Goal: Task Accomplishment & Management: Manage account settings

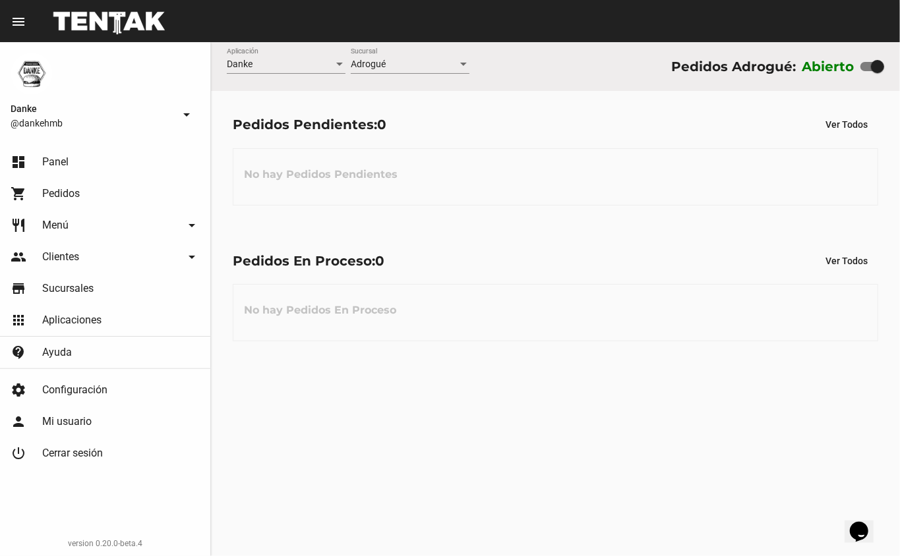
click at [456, 459] on div "Danke Aplicación Adrogué Sucursal Pedidos Adrogué: Abierto Pedidos Pendientes: …" at bounding box center [555, 299] width 689 height 514
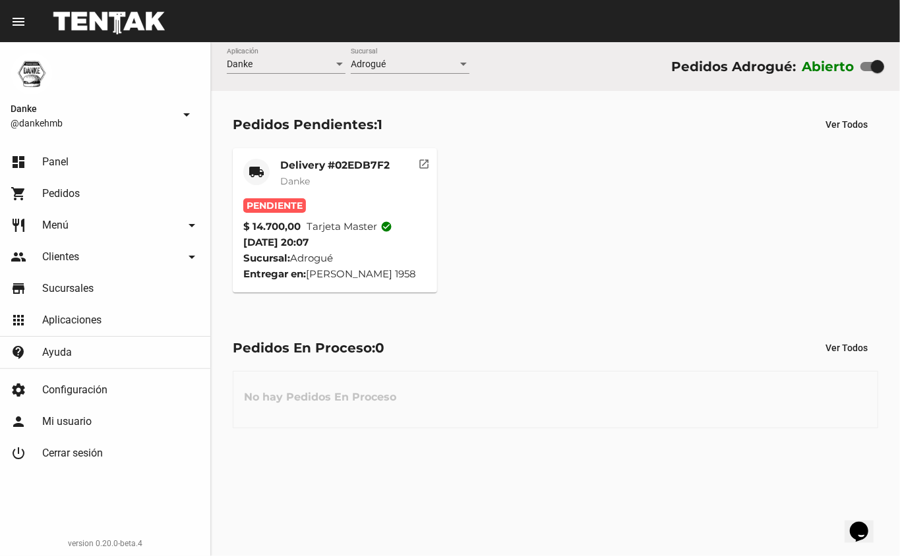
click at [347, 246] on mat-card-content "Pendiente $ 14.700,00 Tarjeta master check_circle [DATE] 20:07 Sucursal: Adrogu…" at bounding box center [335, 240] width 184 height 84
click at [294, 194] on div "Delivery #02EDB7F2 Danke" at bounding box center [334, 179] width 109 height 40
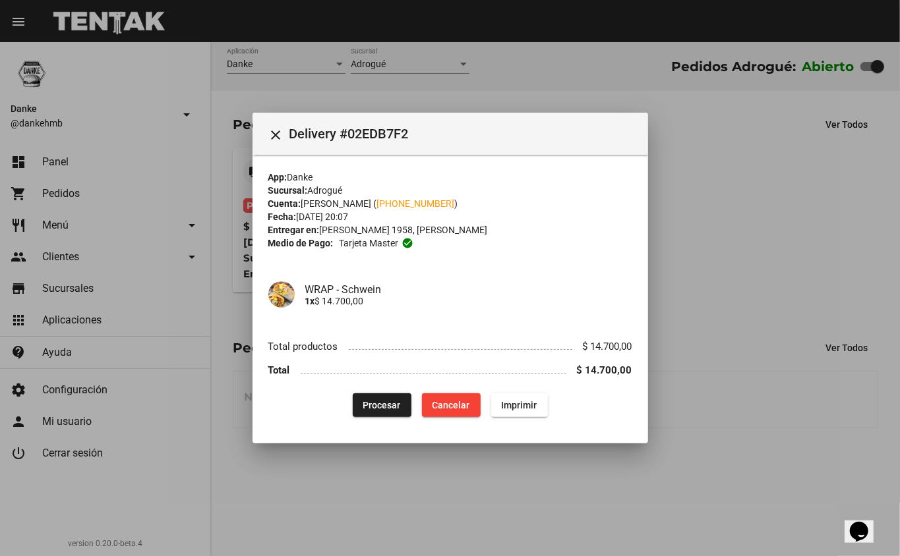
click at [380, 405] on span "Procesar" at bounding box center [382, 405] width 38 height 11
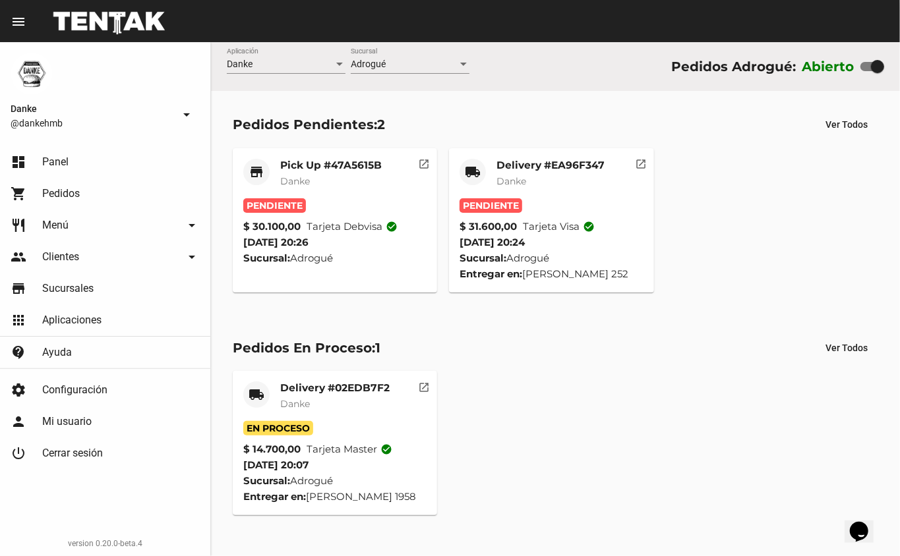
click at [538, 167] on mat-card-title "Delivery #EA96F347" at bounding box center [550, 165] width 108 height 13
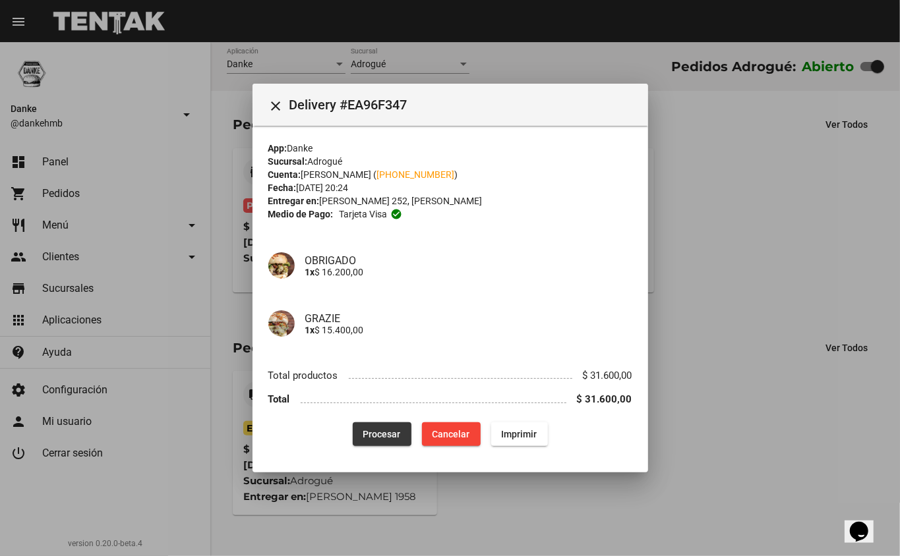
click at [375, 430] on span "Procesar" at bounding box center [382, 434] width 38 height 11
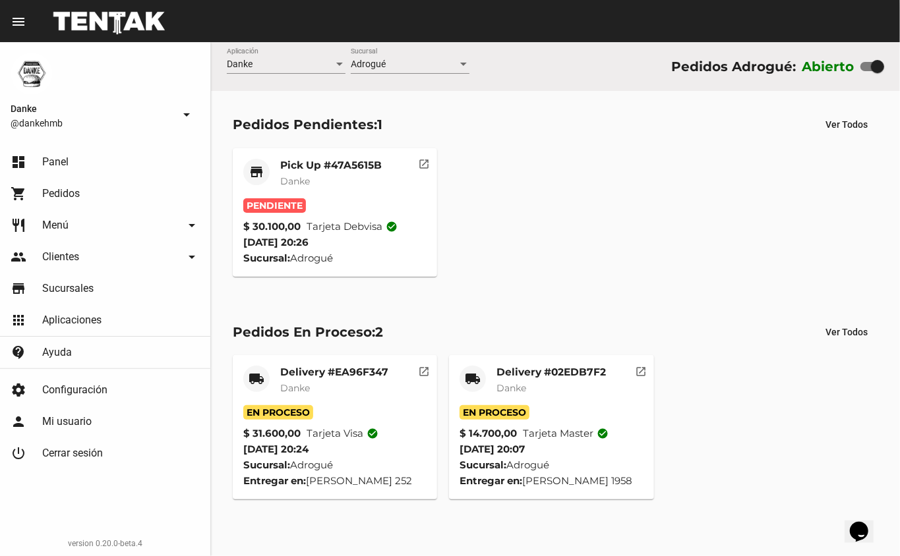
click at [324, 161] on mat-card-title "Pick Up #47A5615B" at bounding box center [331, 165] width 102 height 13
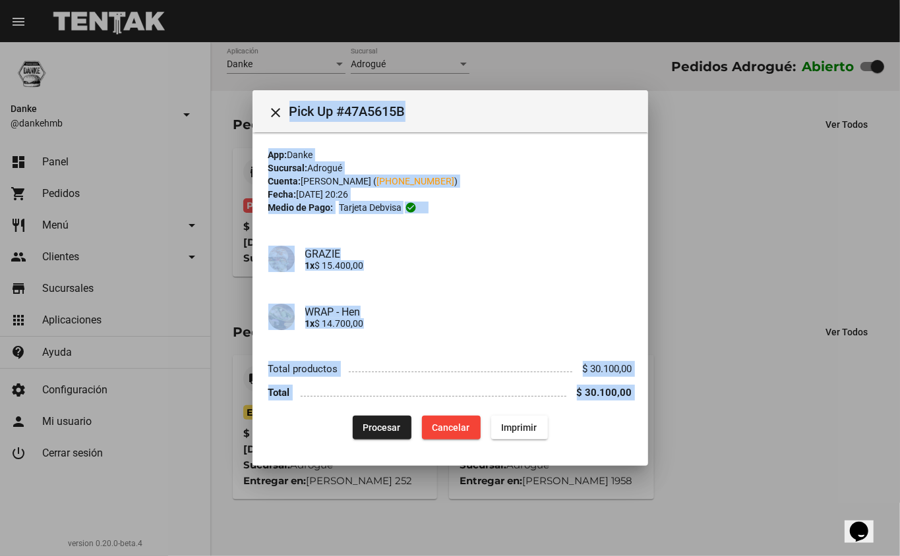
drag, startPoint x: 823, startPoint y: 210, endPoint x: 389, endPoint y: 426, distance: 485.2
click at [389, 426] on div "close Pick Up #47A5615B App: Danke Sucursal: Adrogué Cuenta: Federico Demattei …" at bounding box center [450, 278] width 900 height 556
click at [389, 426] on span "Procesar" at bounding box center [382, 428] width 38 height 11
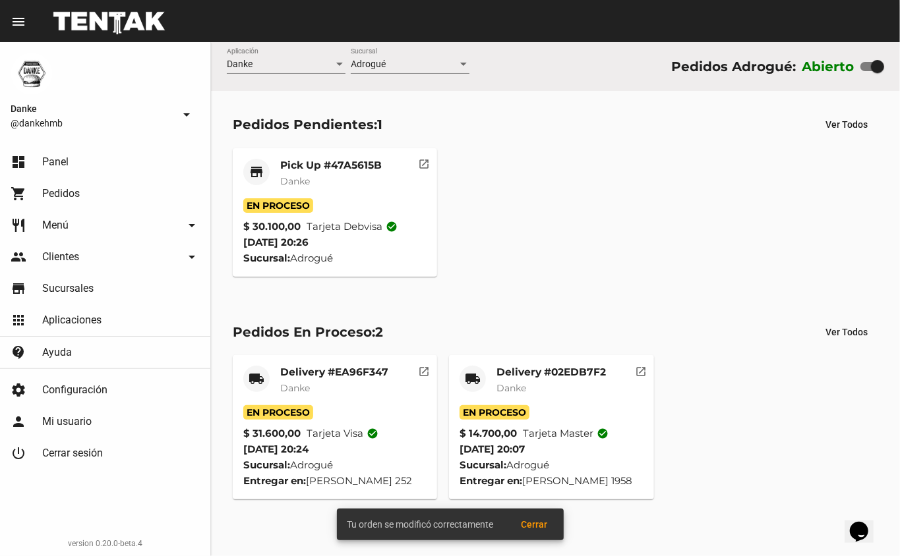
click at [341, 169] on mat-card-title "Pick Up #47A5615B" at bounding box center [331, 165] width 102 height 13
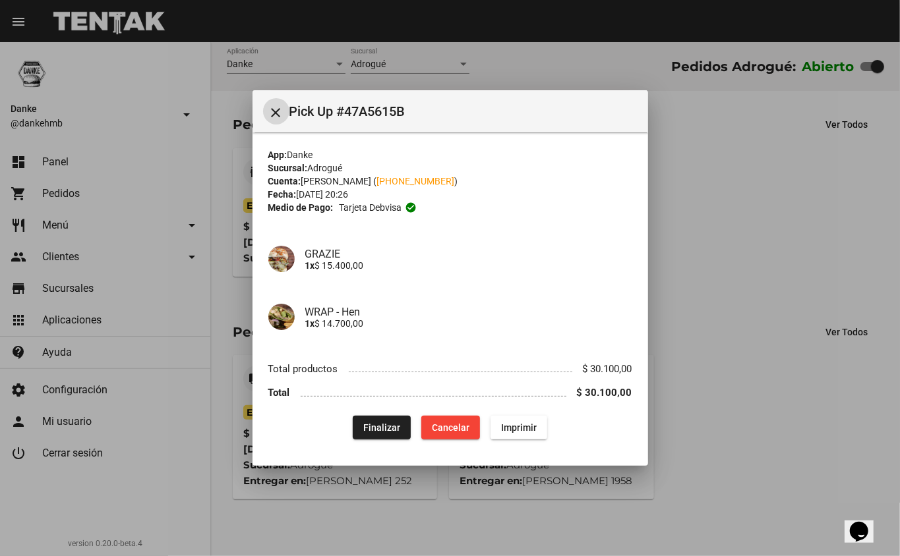
click at [681, 286] on div at bounding box center [450, 278] width 900 height 556
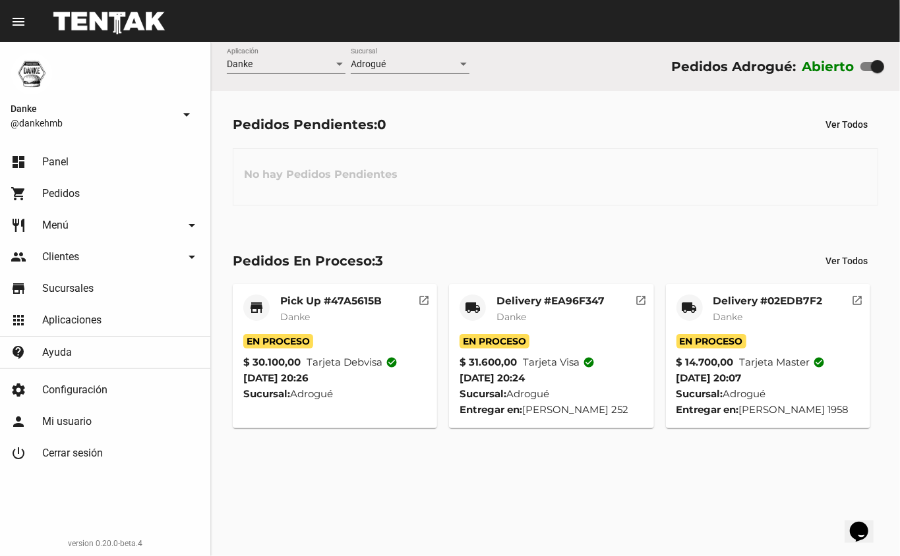
click at [722, 304] on mat-card-title "Delivery #02EDB7F2" at bounding box center [767, 301] width 109 height 13
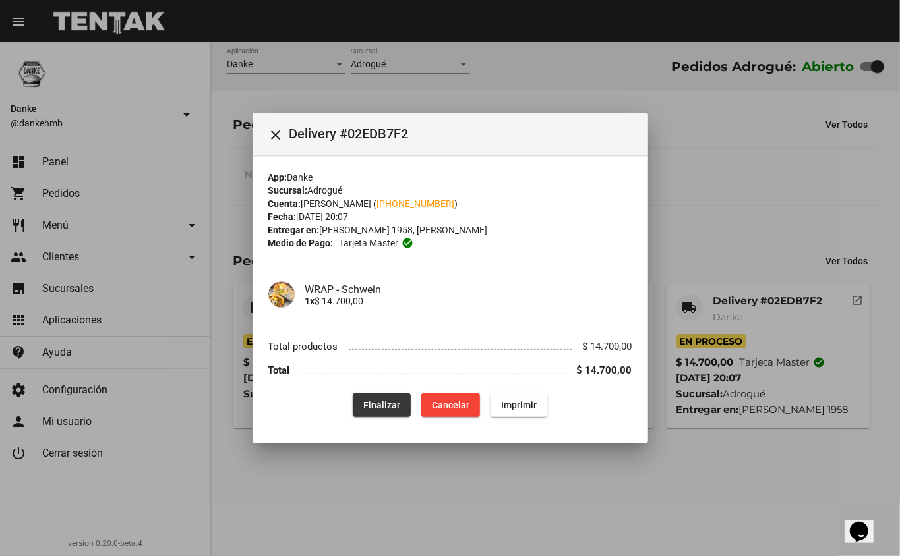
click at [406, 402] on button "Finalizar" at bounding box center [382, 406] width 58 height 24
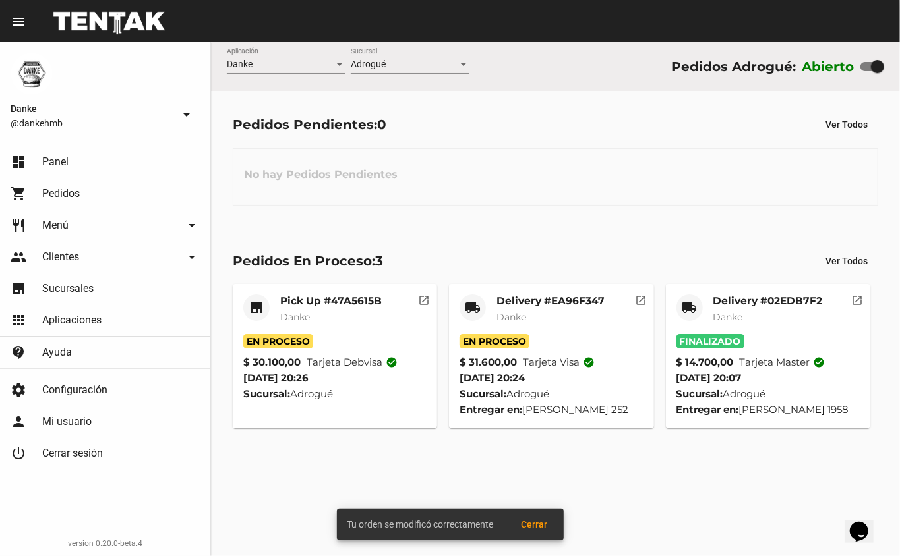
click at [583, 301] on mat-card-title "Delivery #EA96F347" at bounding box center [550, 301] width 108 height 13
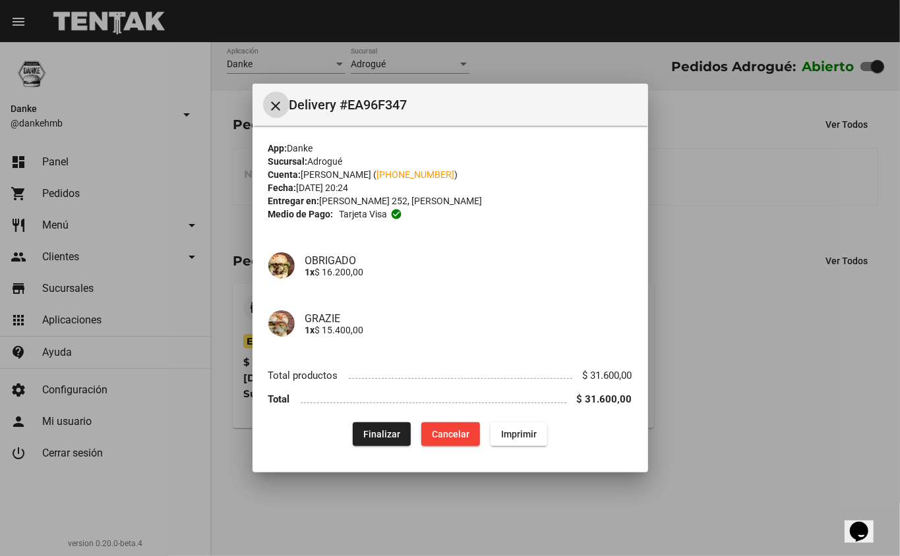
click at [380, 438] on span "Finalizar" at bounding box center [381, 434] width 37 height 11
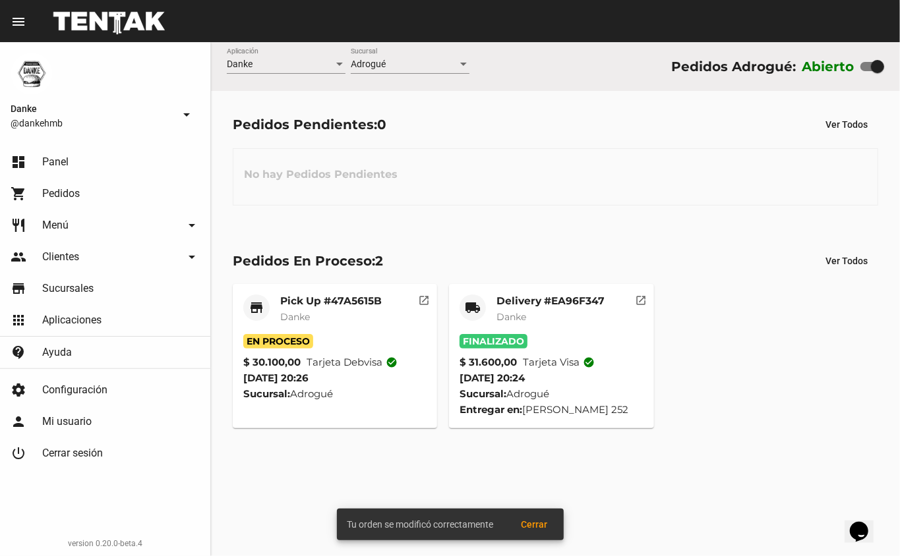
click at [330, 299] on mat-card-title "Pick Up #47A5615B" at bounding box center [331, 301] width 102 height 13
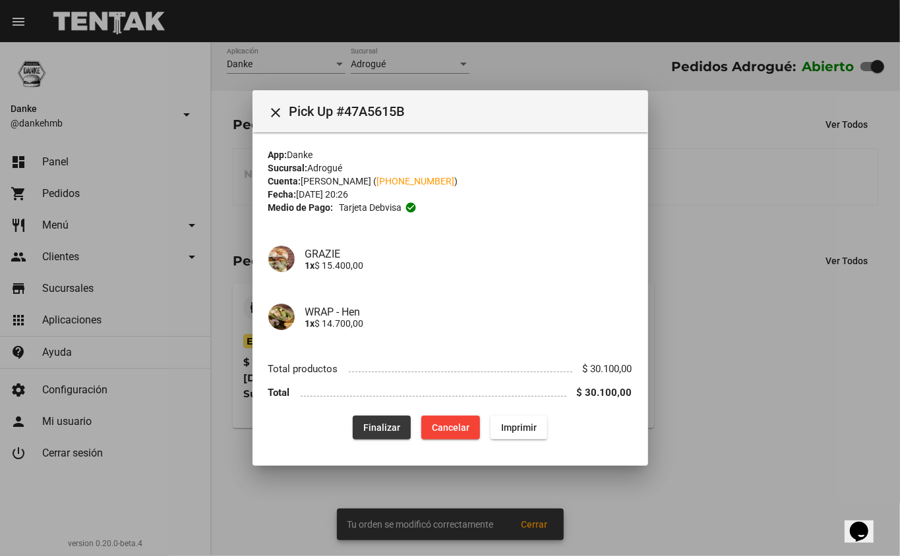
click at [385, 436] on button "Finalizar" at bounding box center [382, 428] width 58 height 24
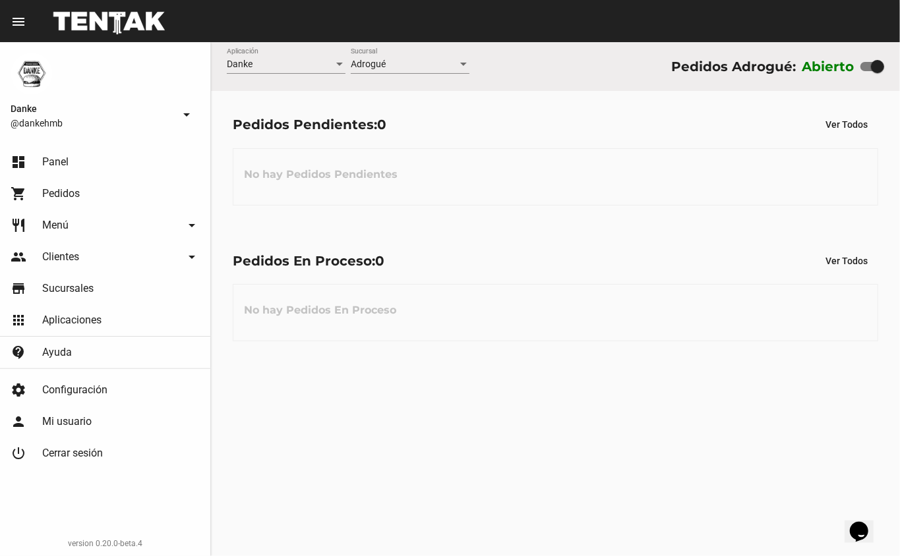
click at [571, 104] on div "Pedidos Pendientes: 0 Ver Todos No hay Pedidos Pendientes" at bounding box center [555, 159] width 689 height 136
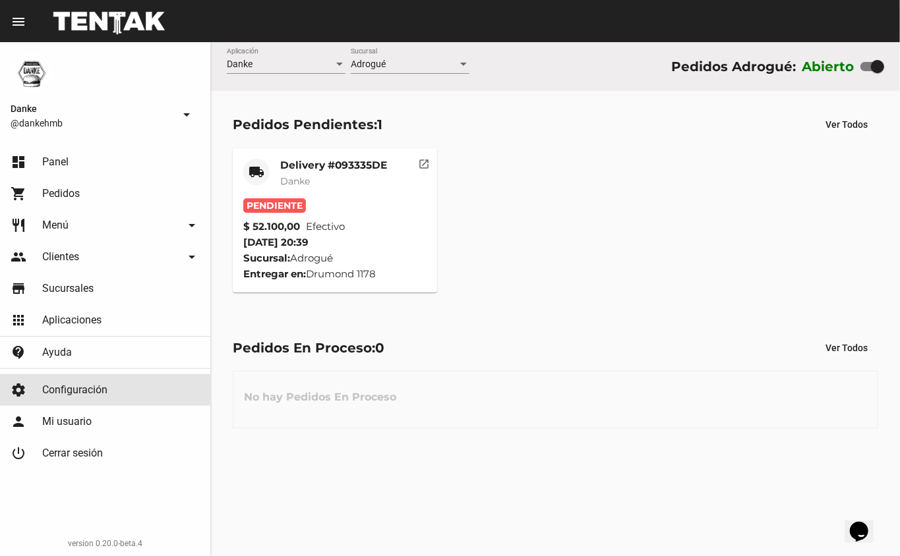
click at [88, 384] on span "Configuración" at bounding box center [74, 390] width 65 height 13
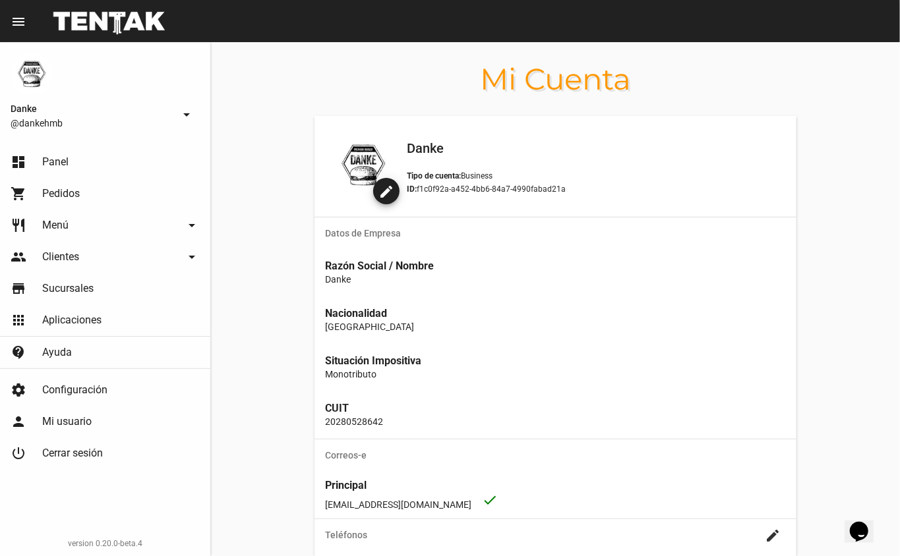
click at [51, 422] on span "Mi usuario" at bounding box center [66, 421] width 49 height 13
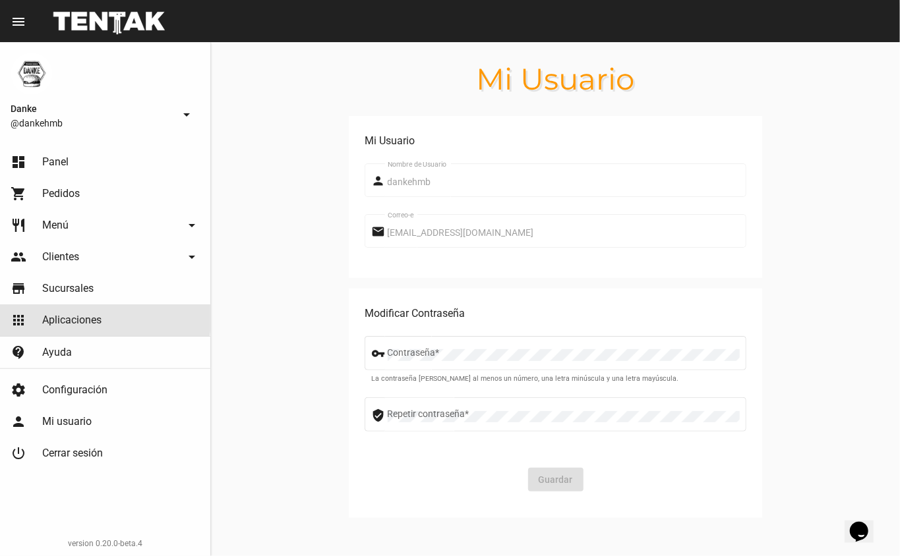
click at [69, 318] on span "Aplicaciones" at bounding box center [71, 320] width 59 height 13
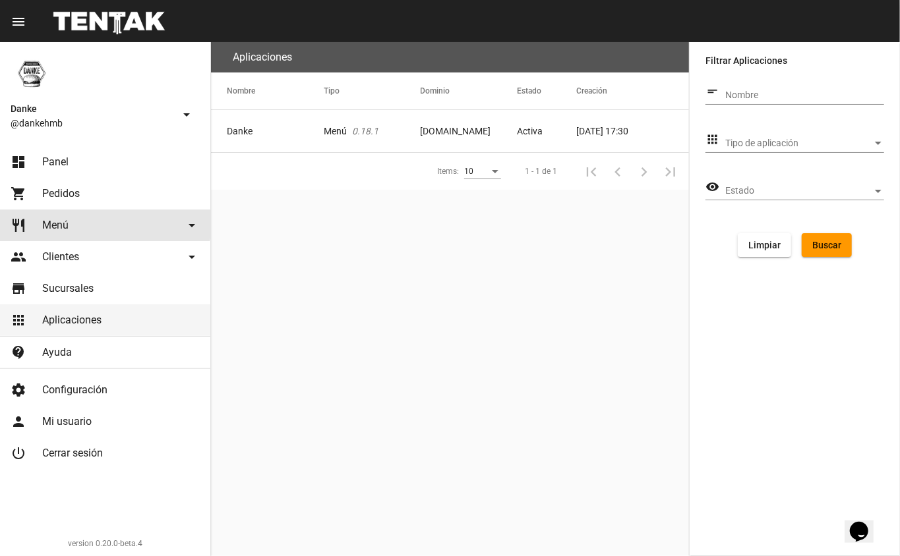
click at [78, 212] on link "restaurant Menú arrow_drop_down" at bounding box center [105, 226] width 210 height 32
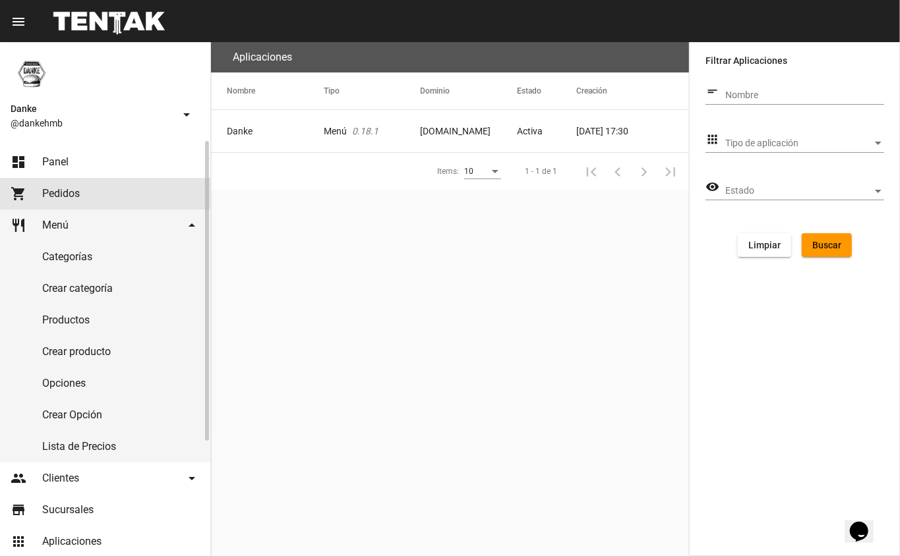
click at [74, 178] on link "shopping_cart Pedidos" at bounding box center [105, 194] width 210 height 32
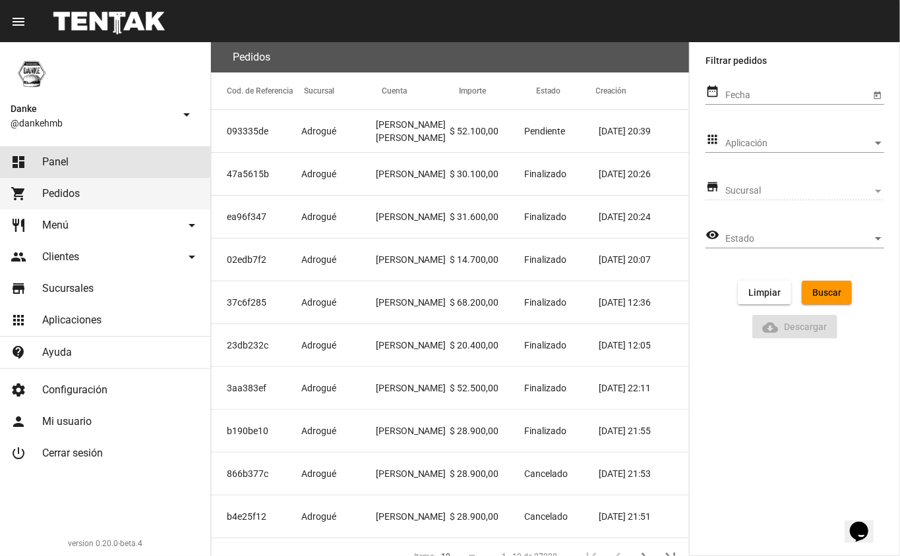
click at [93, 152] on link "dashboard Panel" at bounding box center [105, 162] width 210 height 32
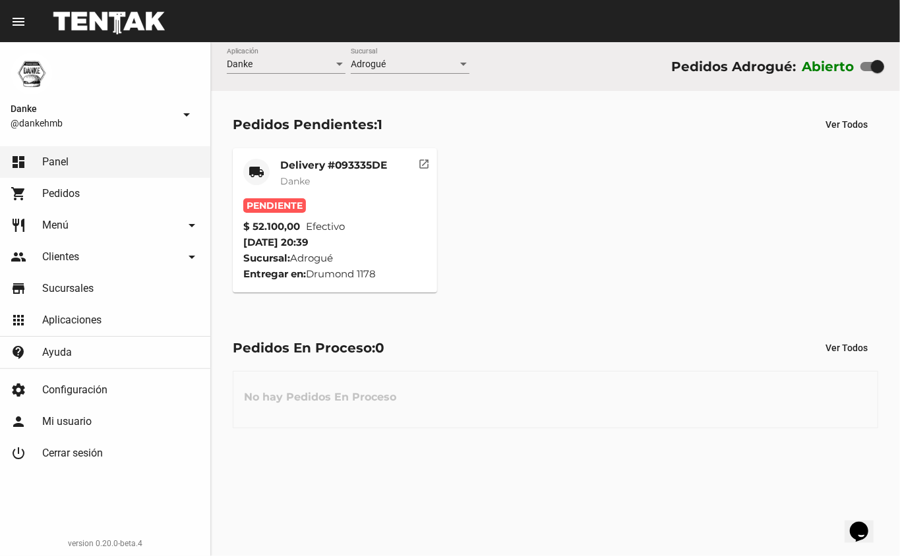
drag, startPoint x: 771, startPoint y: 1, endPoint x: 481, endPoint y: 116, distance: 311.9
click at [481, 116] on div "Pedidos Pendientes: 1 Ver Todos" at bounding box center [555, 125] width 645 height 24
click at [336, 167] on mat-card-title "Delivery #093335DE" at bounding box center [333, 165] width 107 height 13
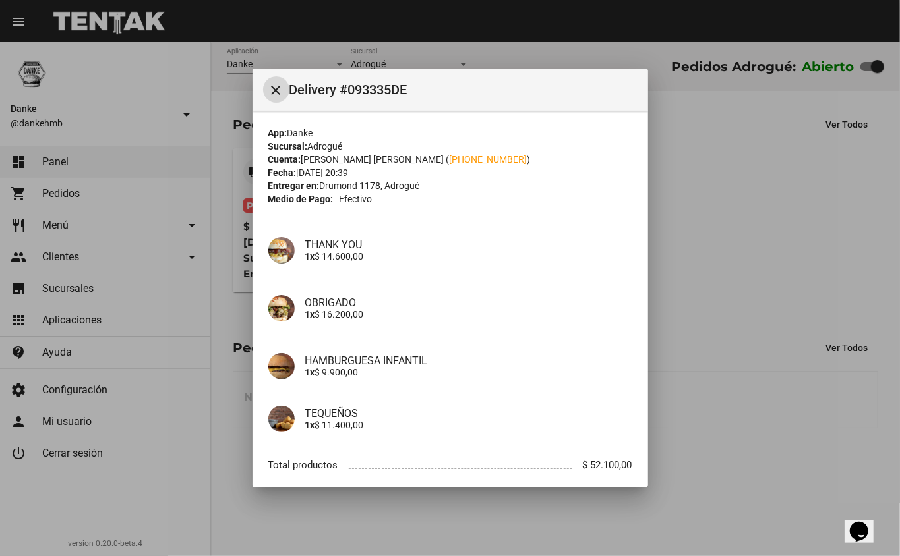
click at [770, 203] on div at bounding box center [450, 278] width 900 height 556
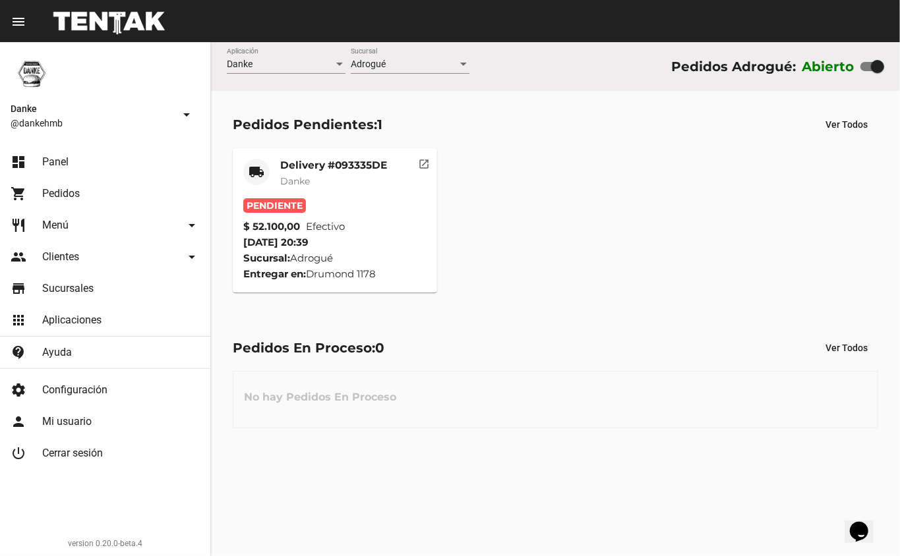
click at [368, 170] on mat-card-title "Delivery #093335DE" at bounding box center [333, 165] width 107 height 13
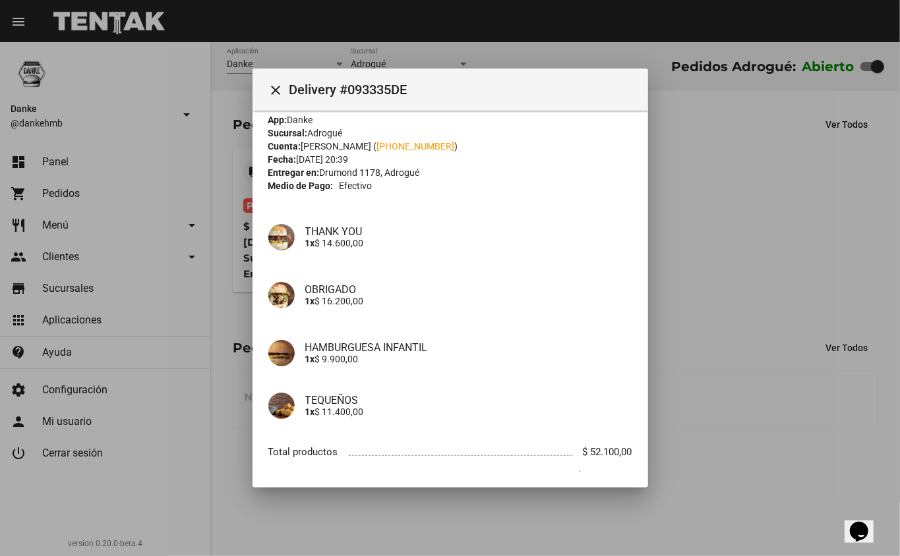
scroll to position [74, 0]
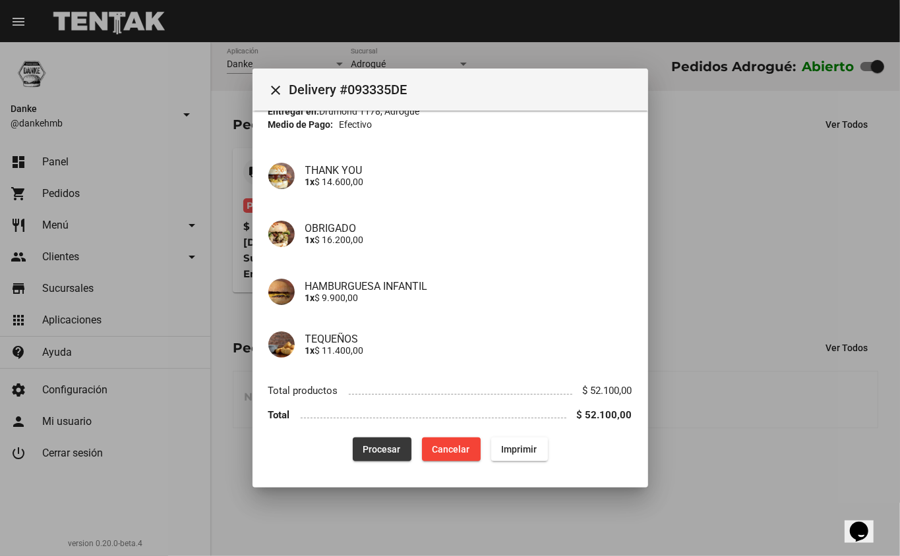
click at [378, 444] on span "Procesar" at bounding box center [382, 449] width 38 height 11
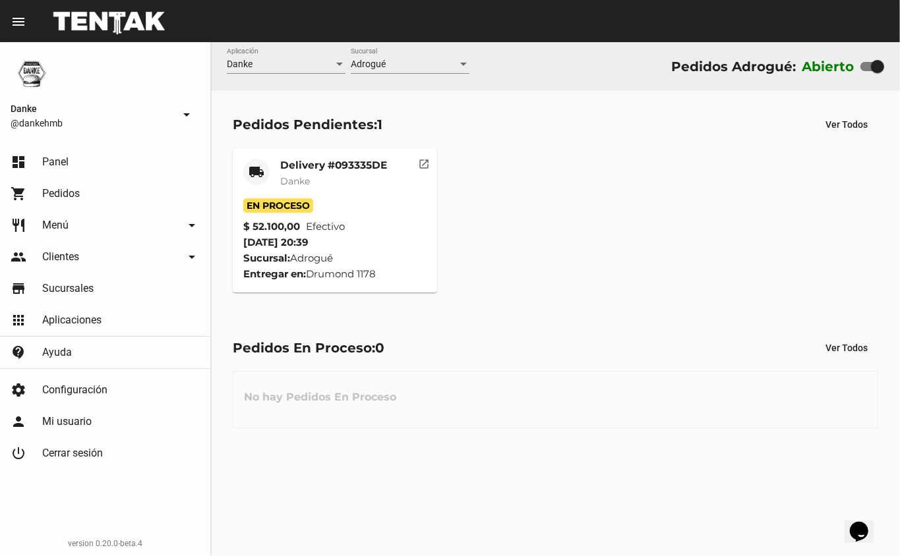
click at [127, 69] on div "Danke @dankehmb arrow_drop_down" at bounding box center [105, 91] width 210 height 99
click at [616, 198] on div "local_shipping Delivery #093335DE Danke En Proceso $ 52.100,00 Efectivo 25/9/25…" at bounding box center [555, 220] width 657 height 156
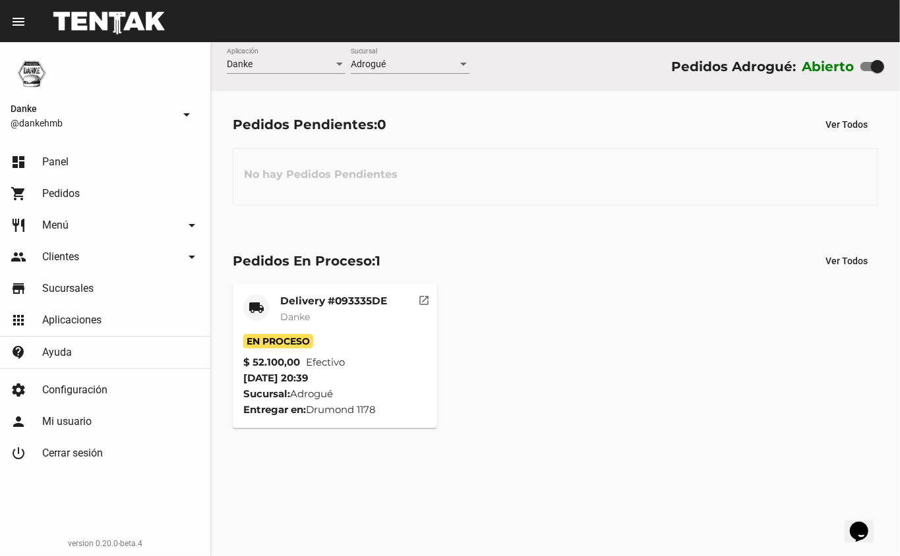
click at [324, 314] on mat-card-subtitle "Danke" at bounding box center [333, 316] width 107 height 13
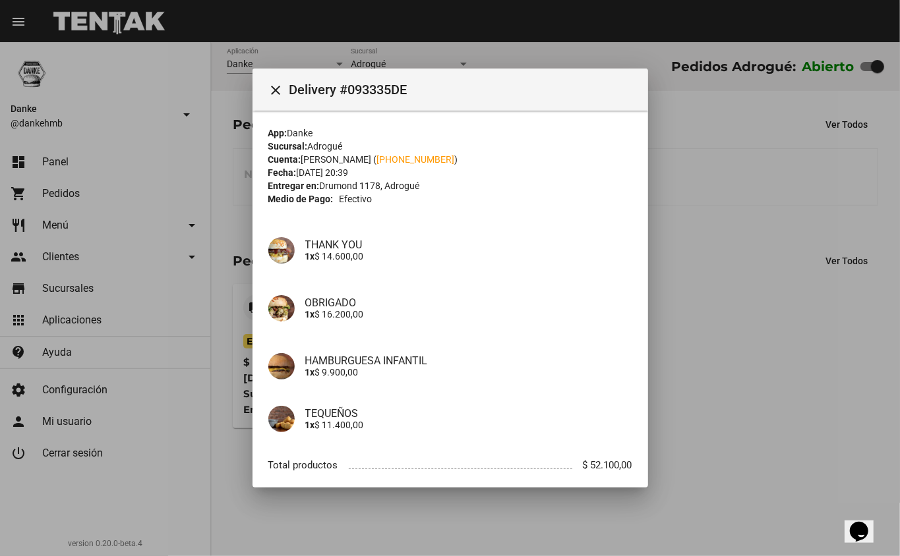
click at [798, 359] on div at bounding box center [450, 278] width 900 height 556
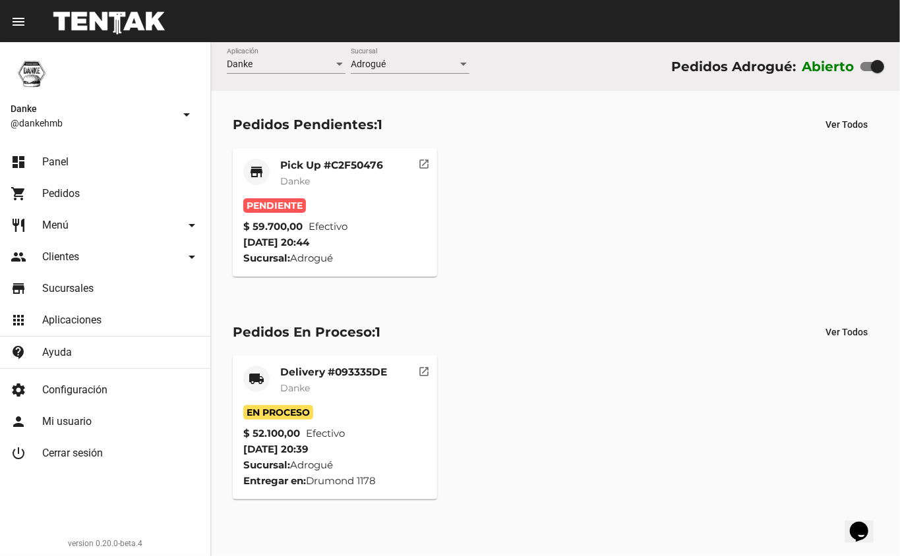
click at [340, 163] on mat-card-title "Pick Up #C2F50476" at bounding box center [331, 165] width 103 height 13
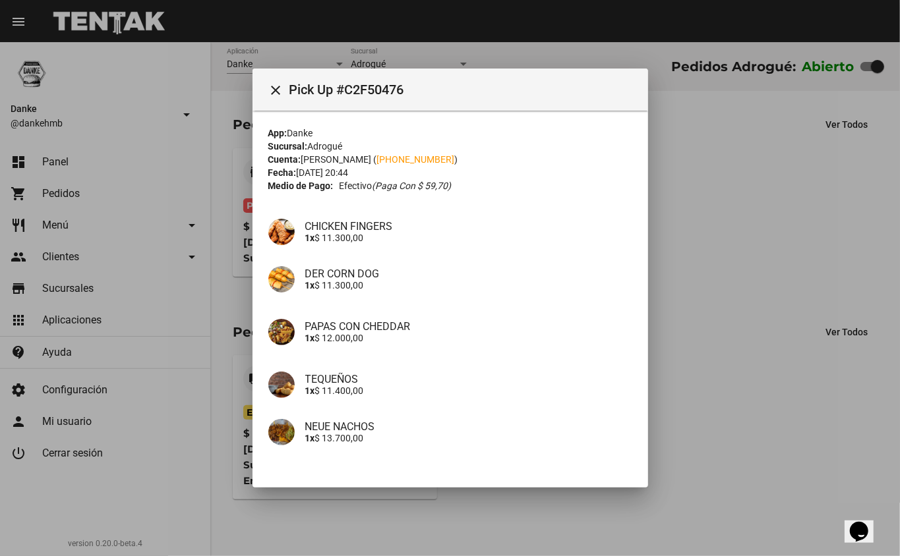
scroll to position [88, 0]
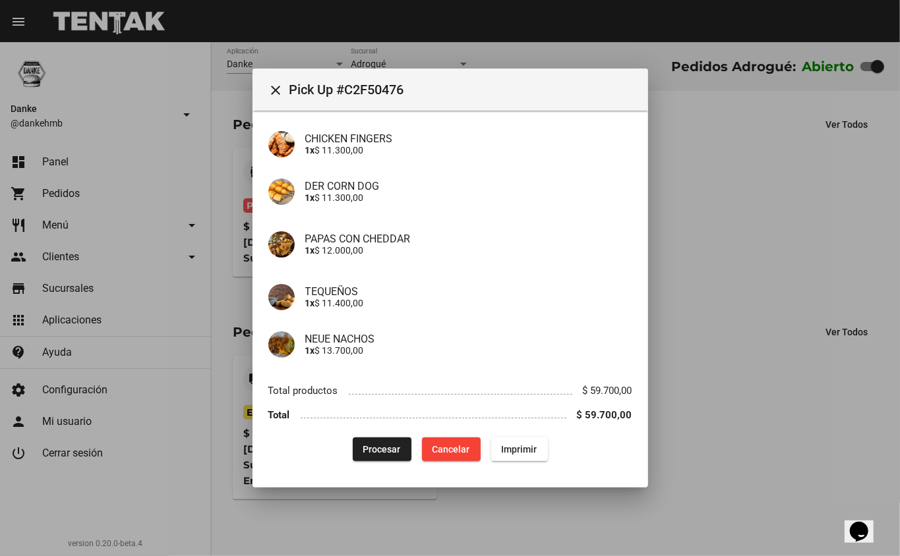
click at [384, 451] on span "Procesar" at bounding box center [382, 449] width 38 height 11
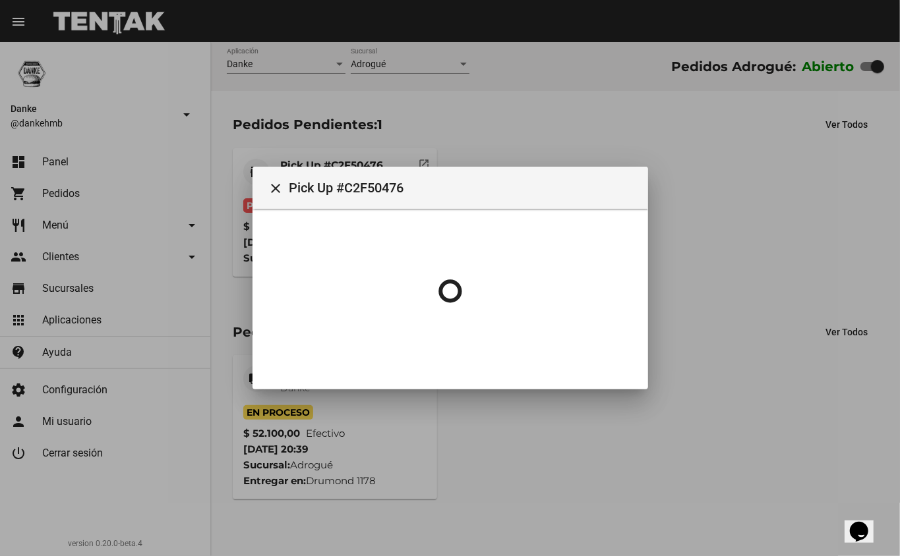
scroll to position [0, 0]
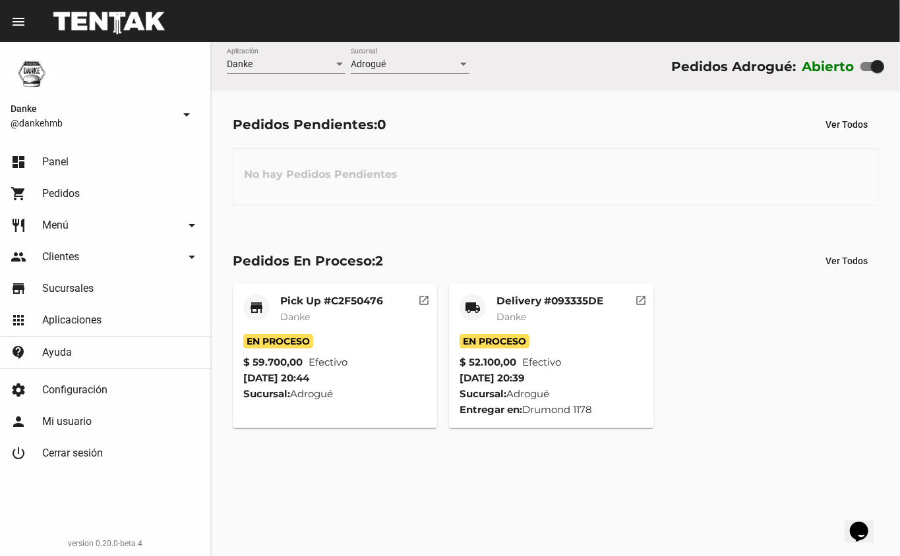
click at [483, 111] on div "Pedidos Pendientes: 0 Ver Todos No hay Pedidos Pendientes" at bounding box center [555, 159] width 689 height 136
drag, startPoint x: 538, startPoint y: 177, endPoint x: 367, endPoint y: 301, distance: 211.0
click at [367, 301] on mat-card-title "Pick Up #C2F50476" at bounding box center [331, 301] width 103 height 13
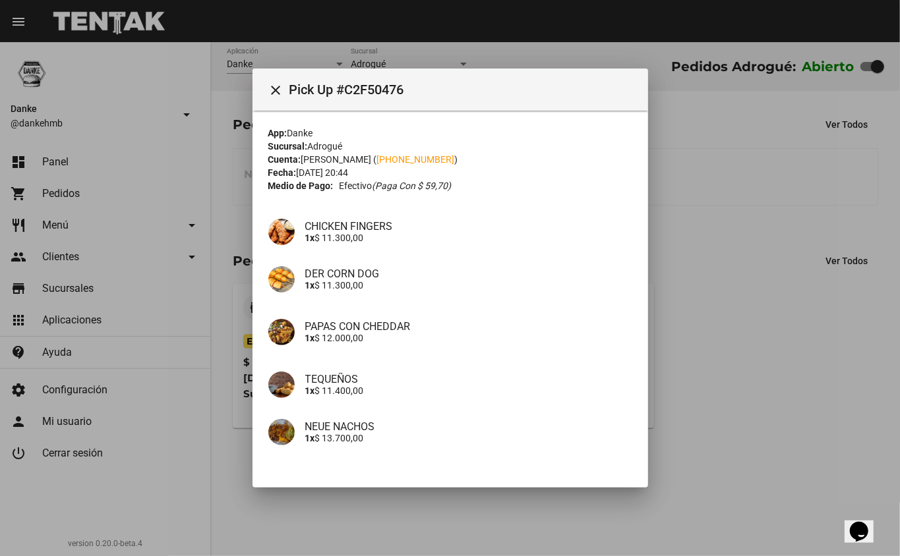
click at [726, 196] on div at bounding box center [450, 278] width 900 height 556
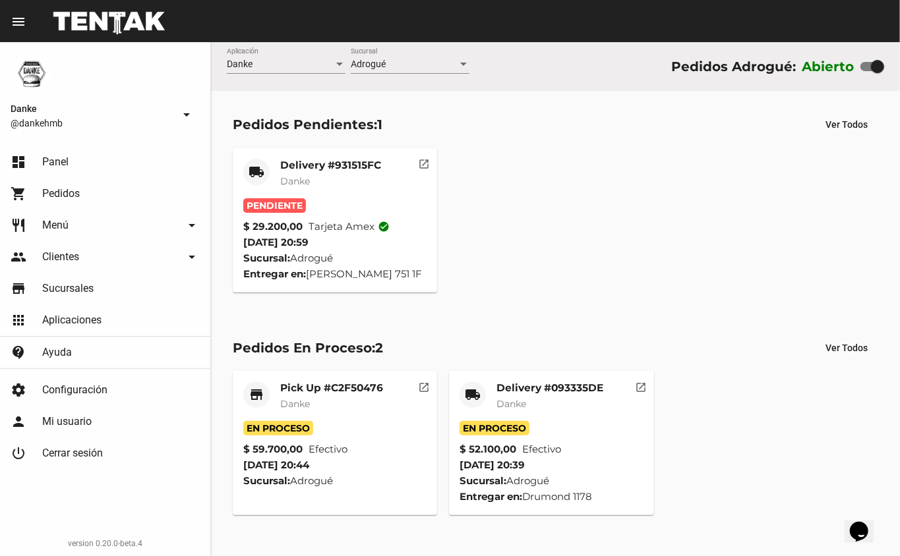
click at [298, 164] on mat-card-title "Delivery #931515FC" at bounding box center [330, 165] width 101 height 13
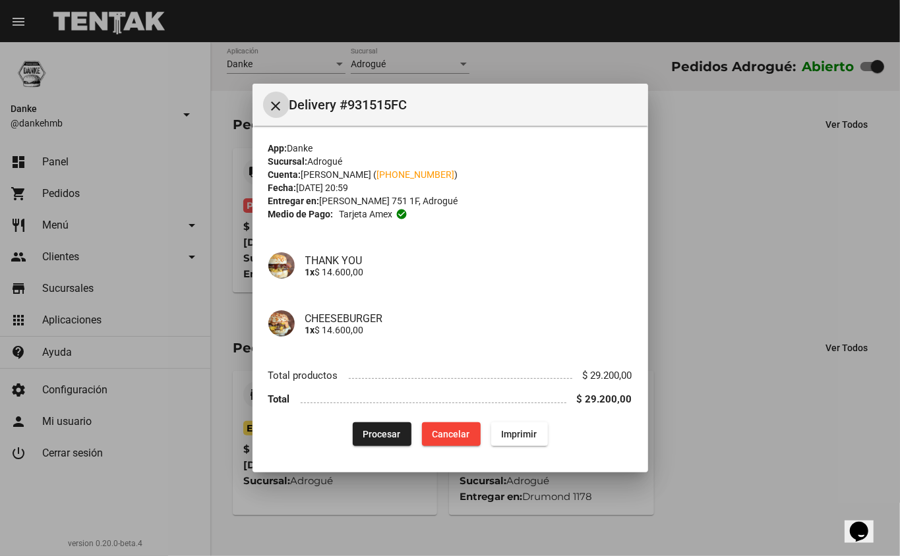
click at [375, 435] on span "Procesar" at bounding box center [382, 434] width 38 height 11
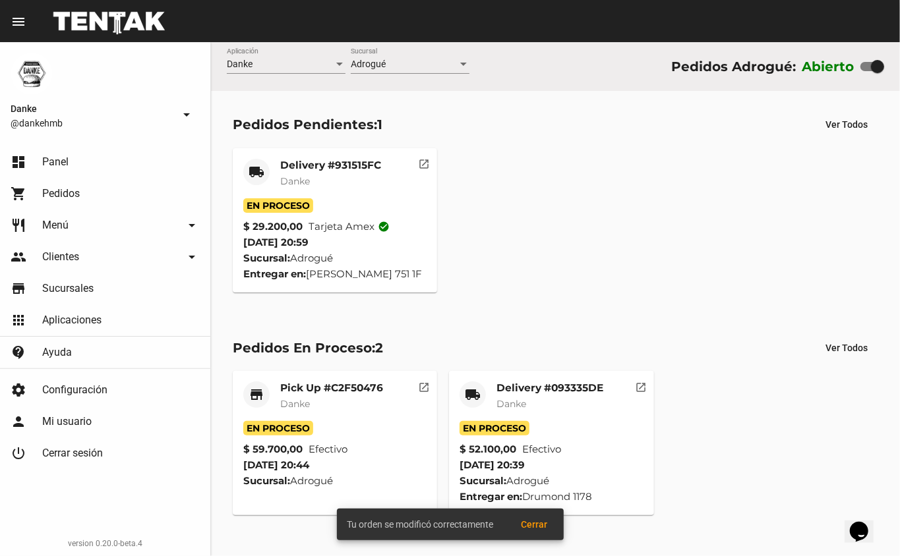
click at [322, 169] on mat-card-title "Delivery #931515FC" at bounding box center [330, 165] width 101 height 13
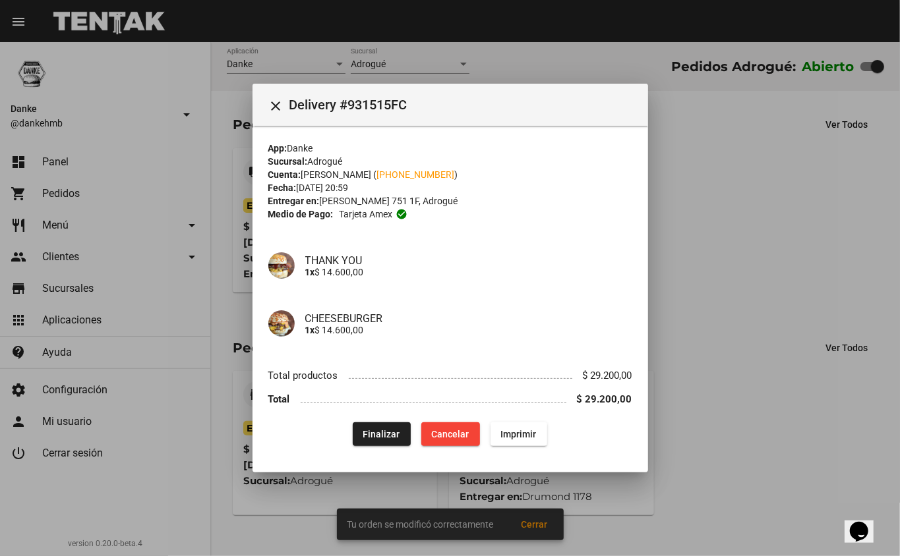
click at [719, 209] on div at bounding box center [450, 278] width 900 height 556
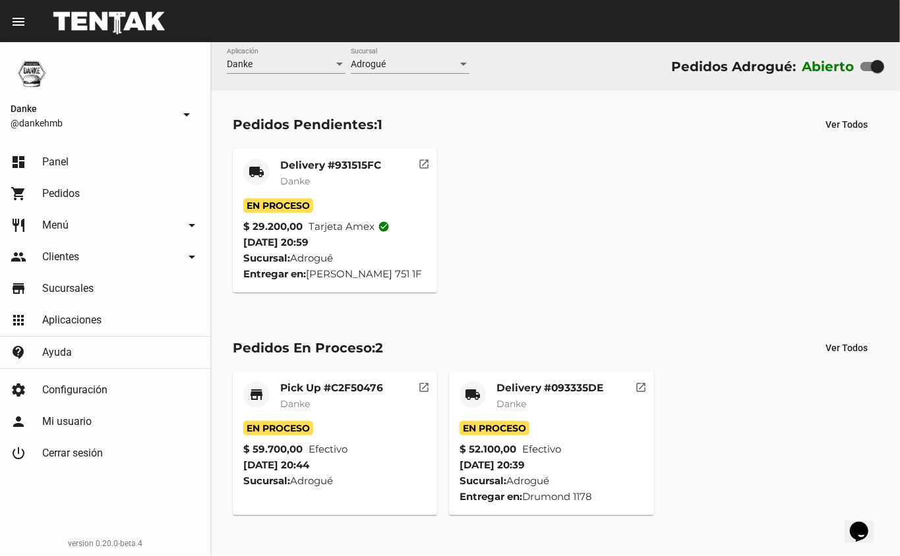
click at [552, 388] on mat-card-title "Delivery #093335DE" at bounding box center [549, 388] width 107 height 13
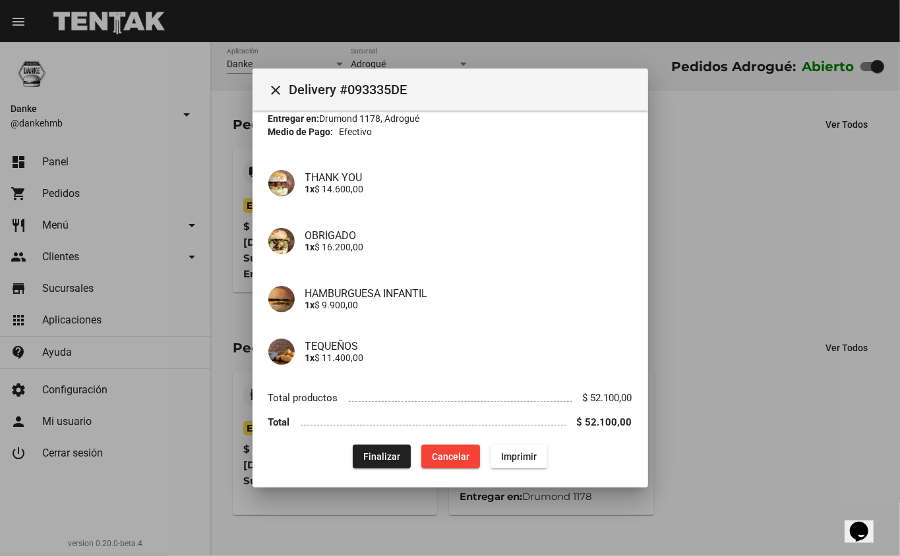
scroll to position [74, 0]
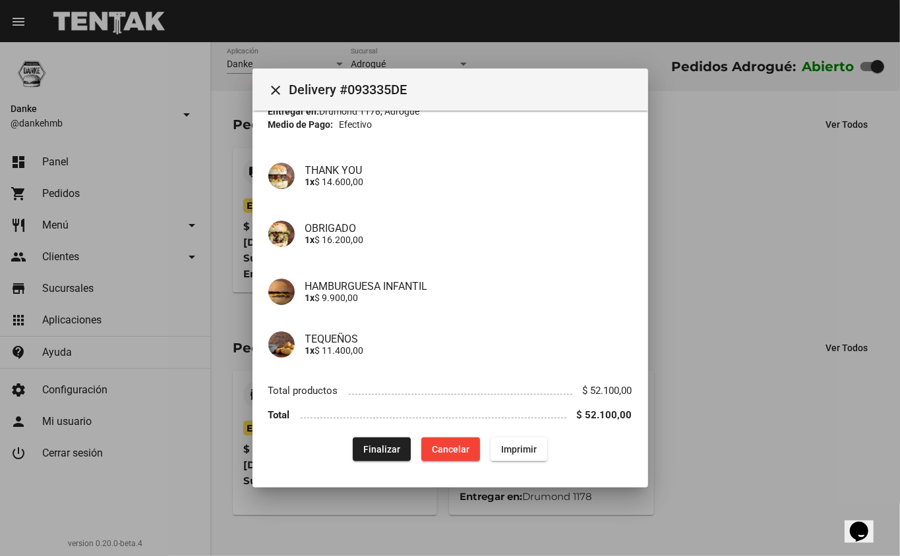
click at [745, 257] on div at bounding box center [450, 278] width 900 height 556
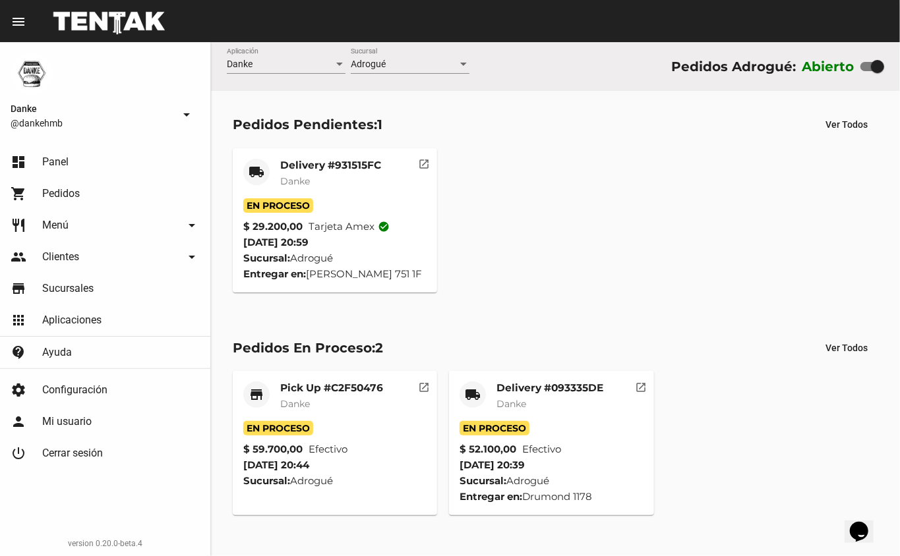
click at [354, 384] on mat-card-title "Pick Up #C2F50476" at bounding box center [331, 388] width 103 height 13
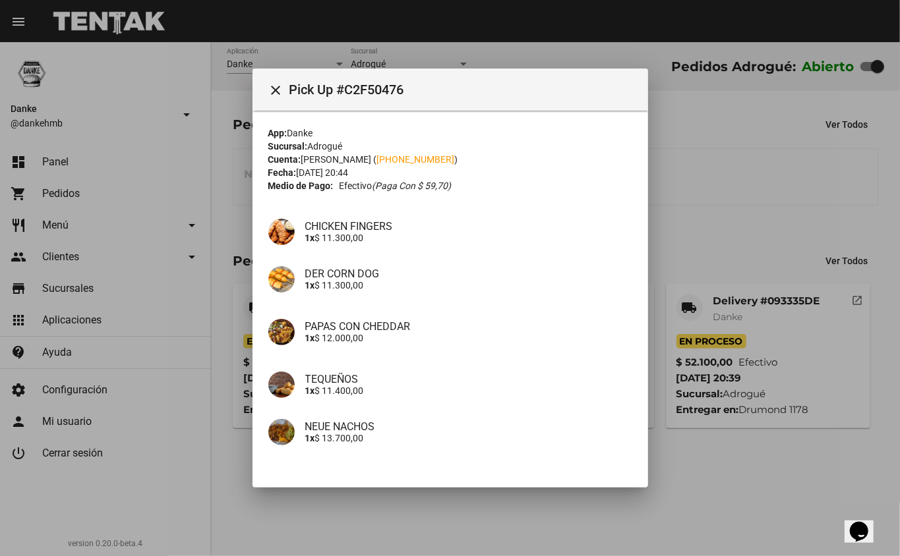
scroll to position [88, 0]
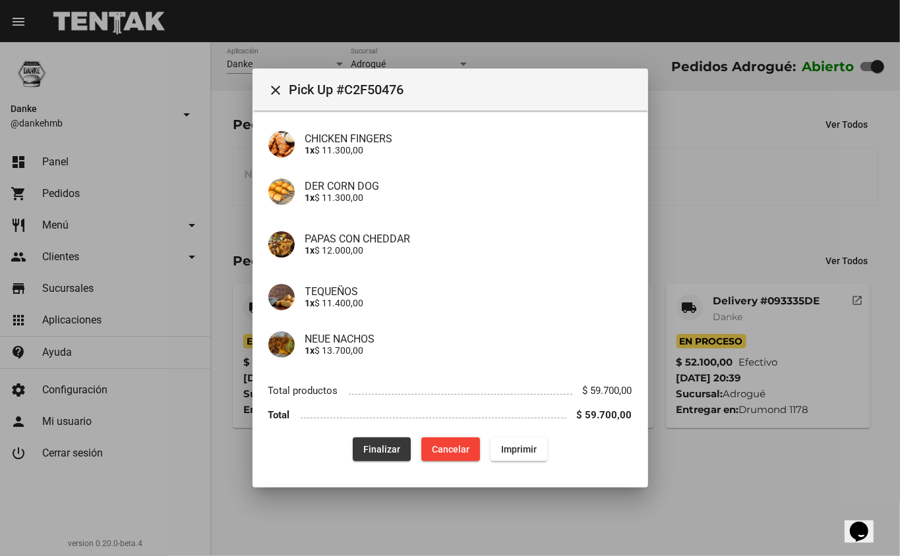
click at [380, 454] on span "Finalizar" at bounding box center [381, 449] width 37 height 11
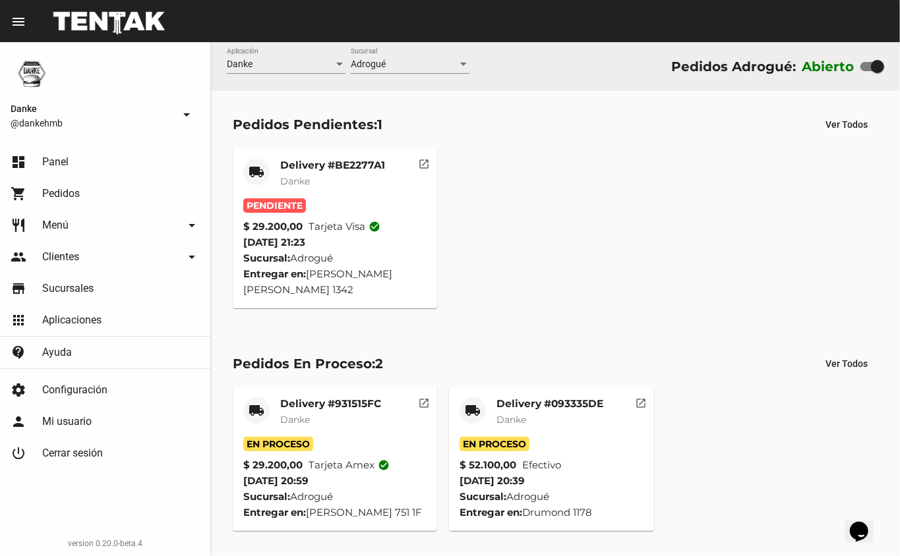
click at [326, 172] on div "Delivery #BE2277A1 Danke" at bounding box center [332, 179] width 105 height 40
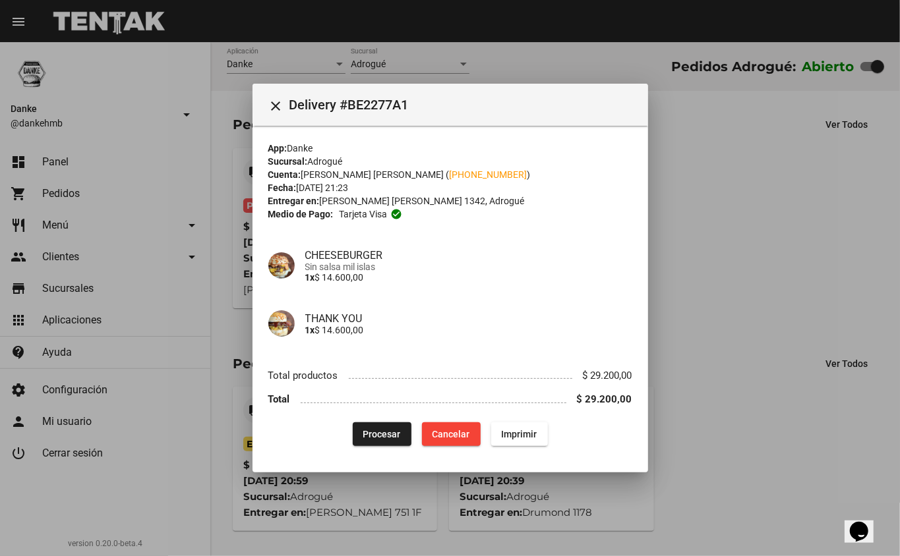
click at [381, 444] on button "Procesar" at bounding box center [382, 435] width 59 height 24
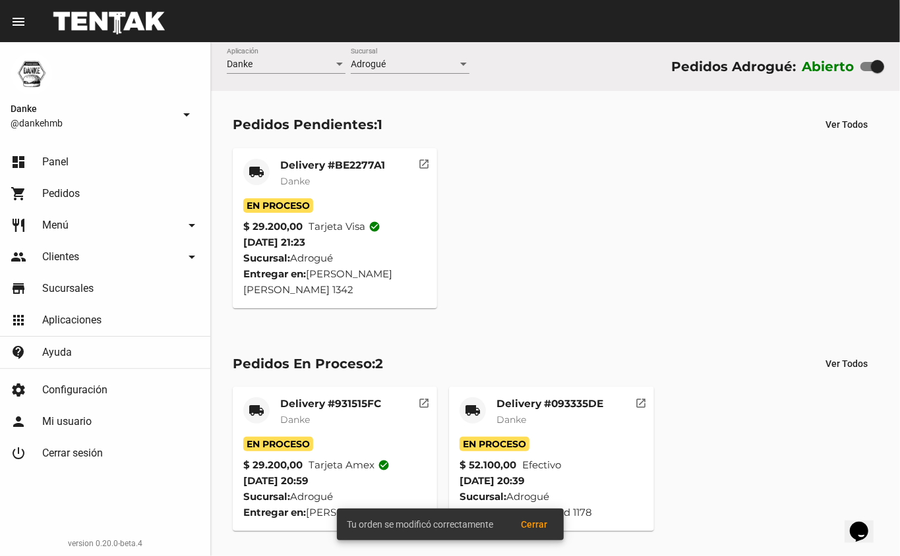
click at [521, 397] on mat-card-title "Delivery #093335DE" at bounding box center [549, 403] width 107 height 13
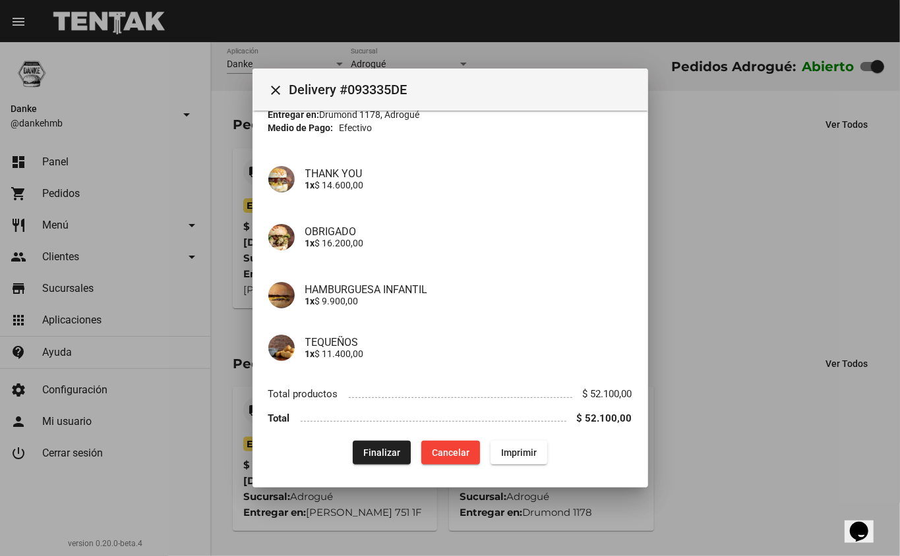
scroll to position [74, 0]
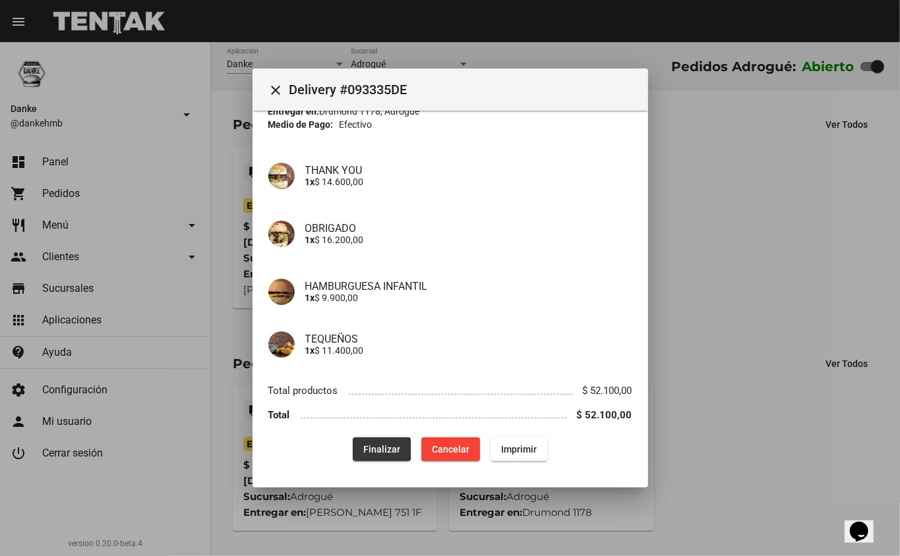
click at [368, 450] on span "Finalizar" at bounding box center [381, 449] width 37 height 11
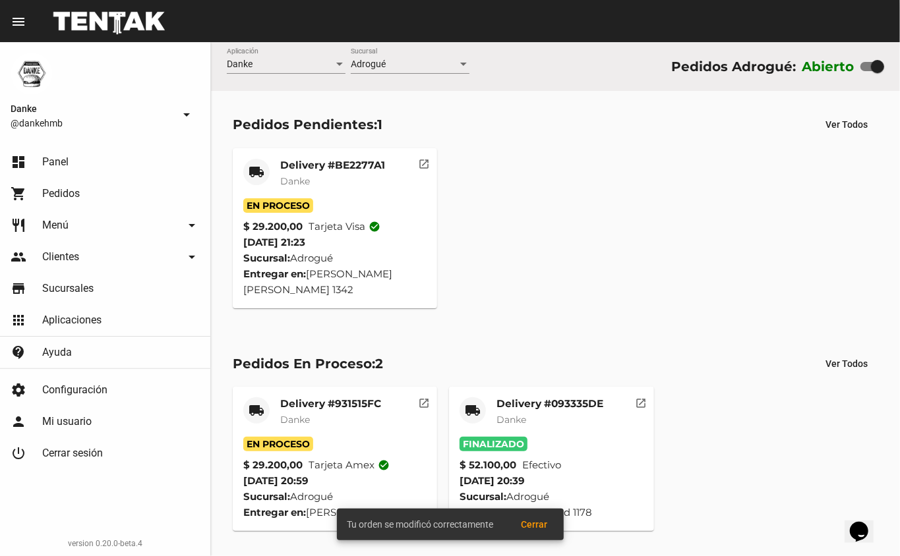
click at [330, 397] on mat-card-title "Delivery #931515FC" at bounding box center [330, 403] width 101 height 13
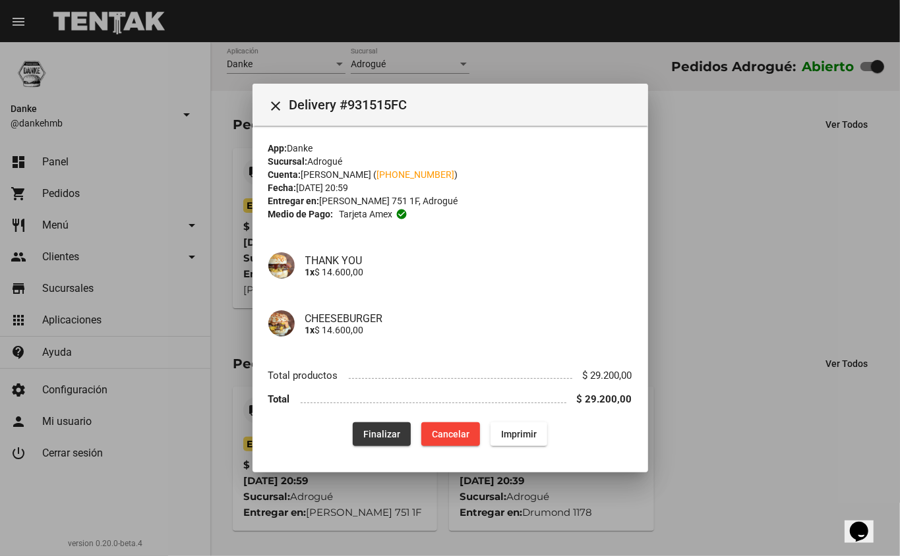
click at [385, 430] on span "Finalizar" at bounding box center [381, 434] width 37 height 11
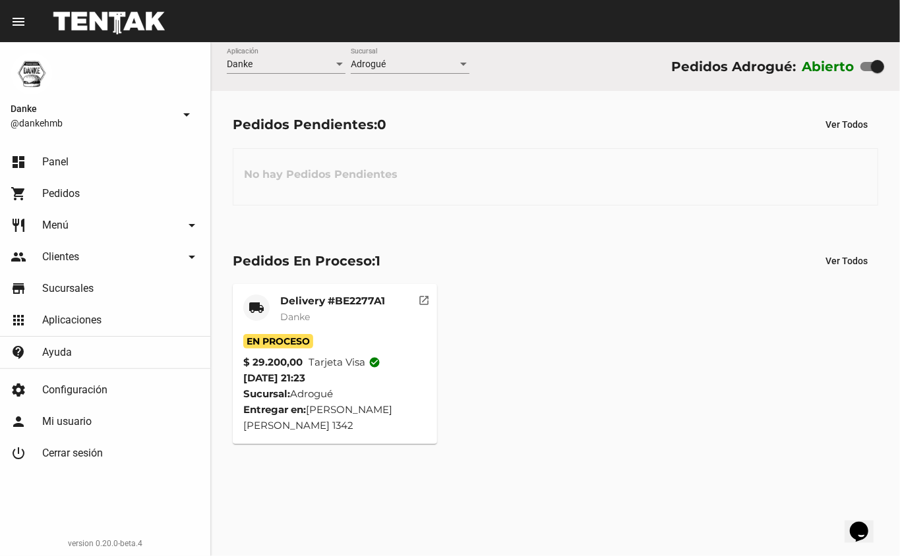
click at [380, 125] on span "0" at bounding box center [381, 125] width 9 height 16
click at [407, 134] on div "Pedidos Pendientes: 0 Ver Todos" at bounding box center [555, 125] width 645 height 24
click at [320, 309] on div "Delivery #BE2277A1 Danke" at bounding box center [332, 315] width 105 height 40
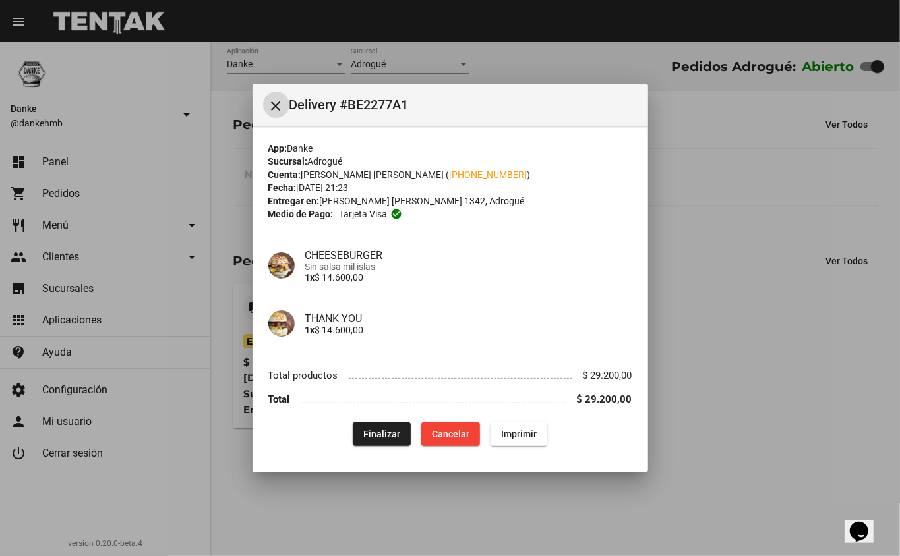
click at [789, 270] on div at bounding box center [450, 278] width 900 height 556
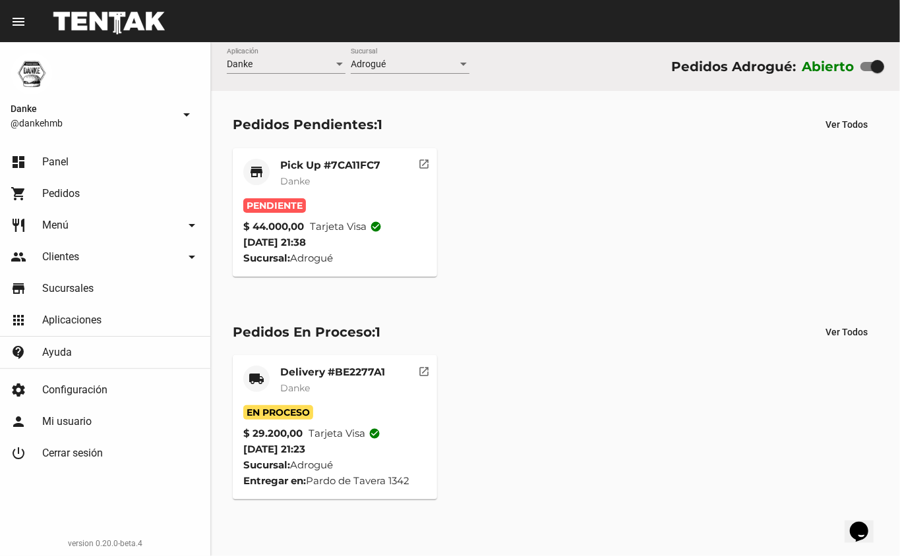
click at [335, 375] on mat-card-title "Delivery #BE2277A1" at bounding box center [332, 372] width 105 height 13
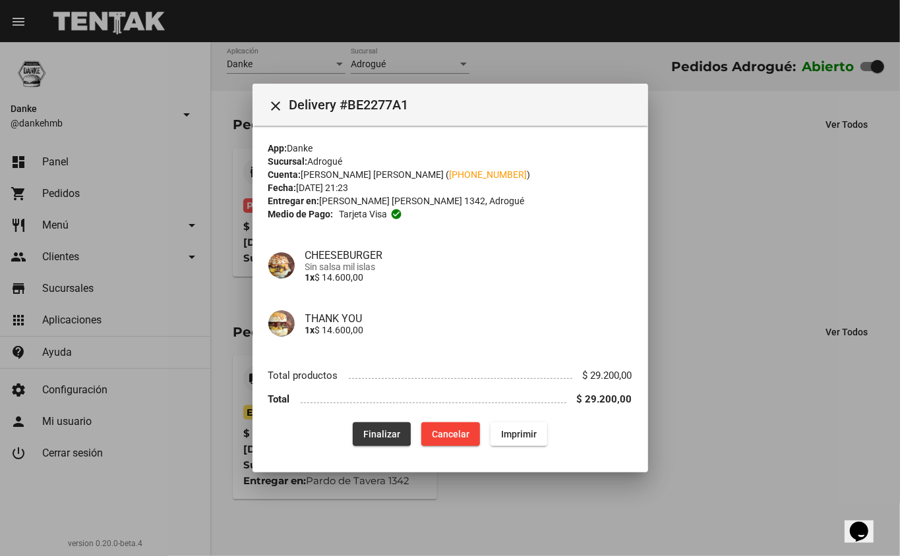
click at [381, 430] on span "Finalizar" at bounding box center [381, 434] width 37 height 11
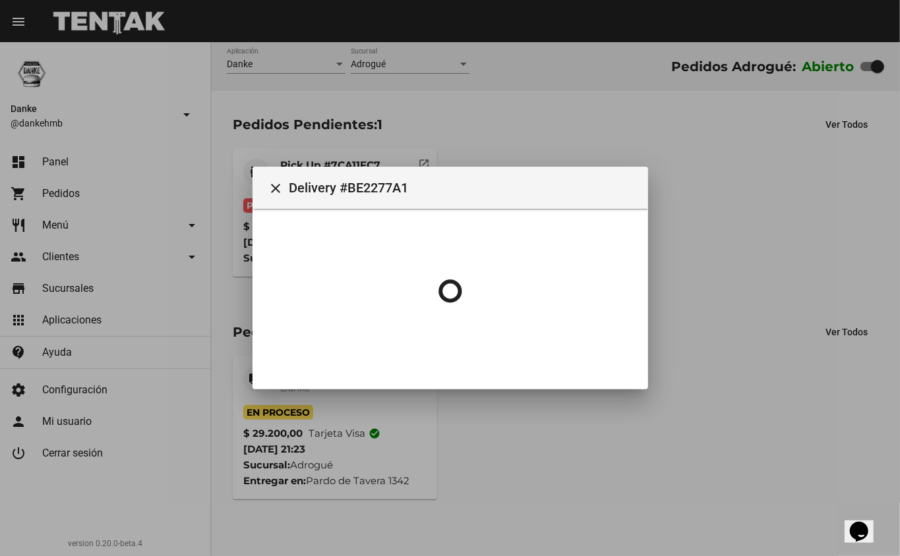
click at [769, 279] on div at bounding box center [450, 278] width 900 height 556
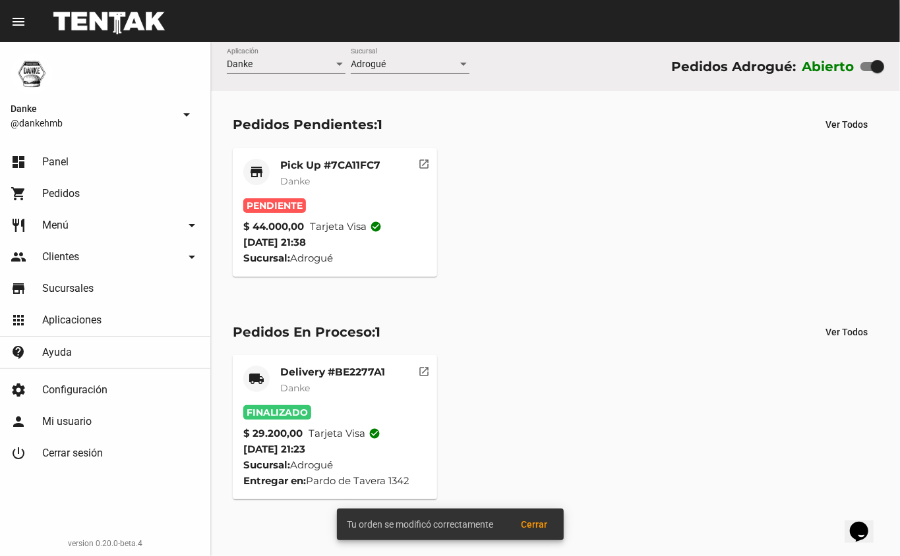
click at [348, 160] on mat-card-title "Pick Up #7CA11FC7" at bounding box center [330, 165] width 100 height 13
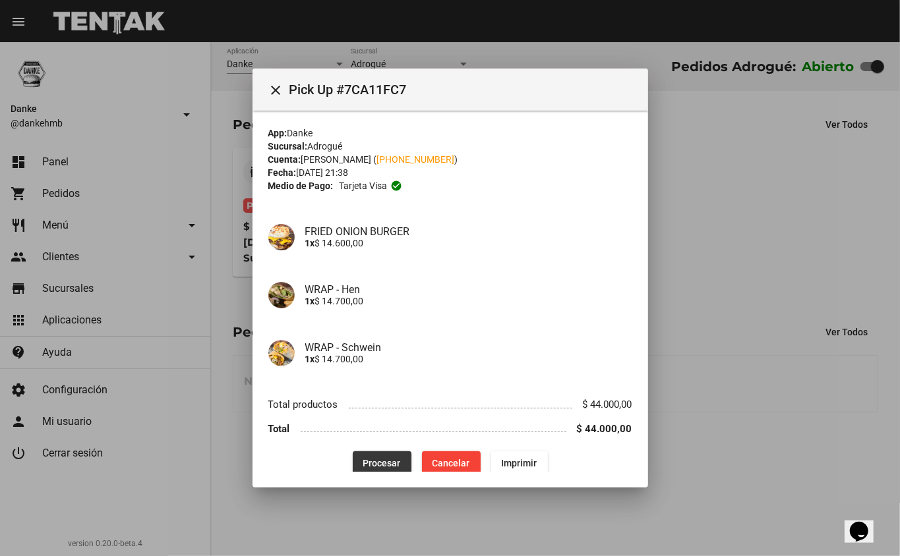
click at [377, 462] on span "Procesar" at bounding box center [382, 463] width 38 height 11
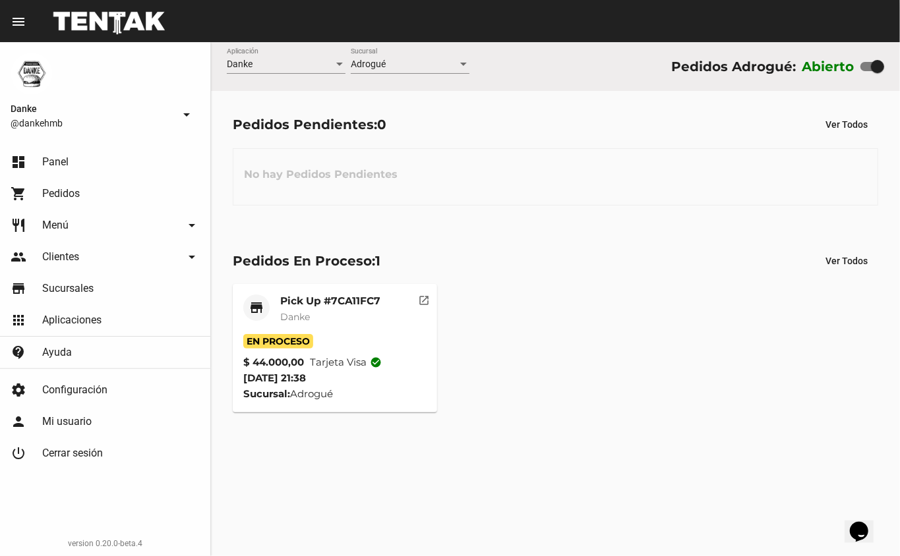
click at [362, 314] on mat-card-subtitle "Danke" at bounding box center [330, 316] width 100 height 13
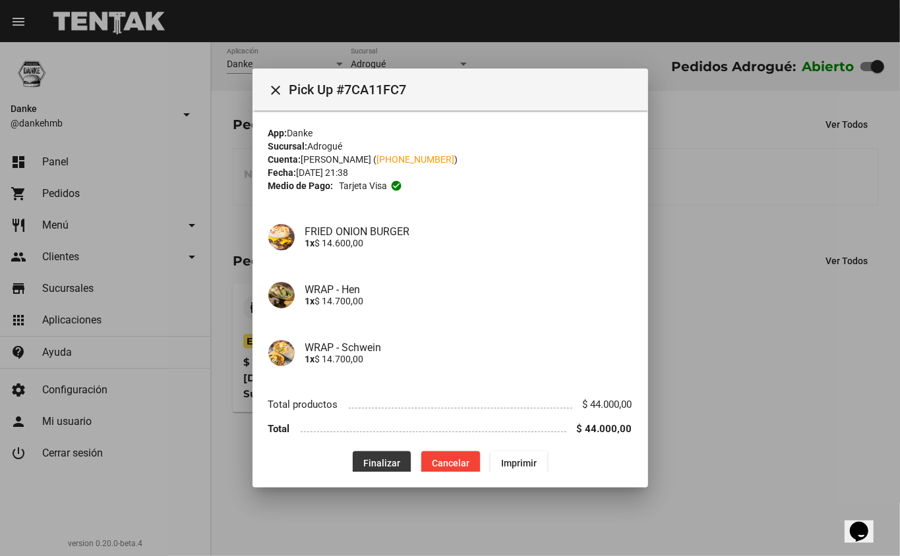
click at [376, 462] on span "Finalizar" at bounding box center [381, 463] width 37 height 11
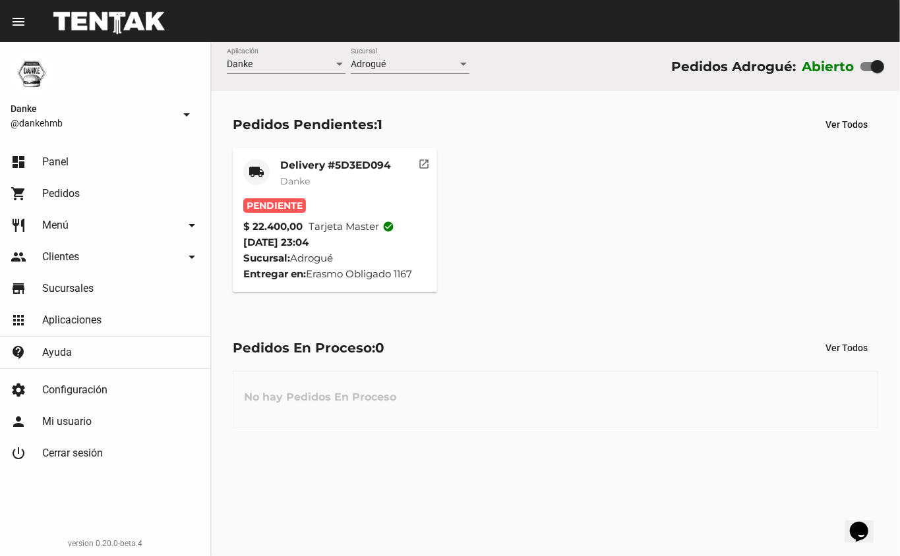
click at [343, 172] on div "Delivery #5D3ED094 Danke" at bounding box center [335, 179] width 111 height 40
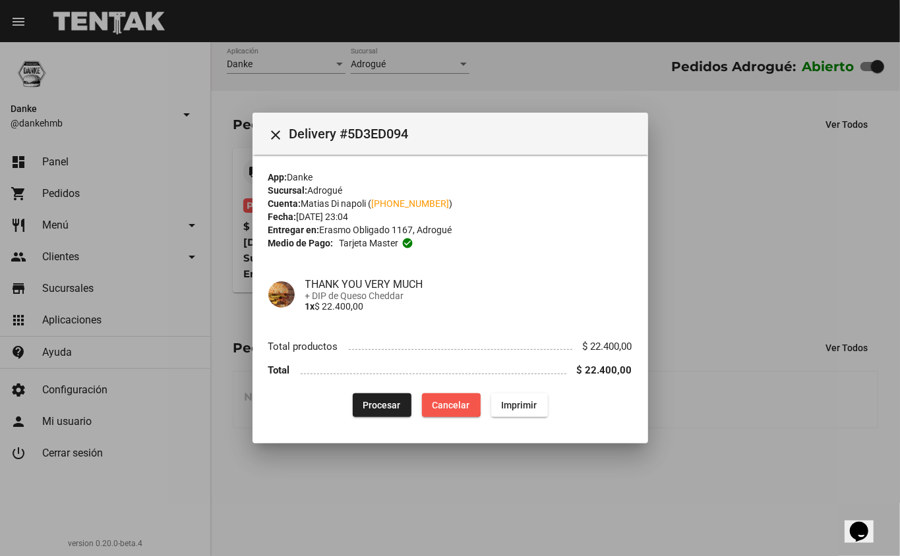
click at [446, 405] on span "Cancelar" at bounding box center [451, 405] width 38 height 11
